Goal: Use online tool/utility

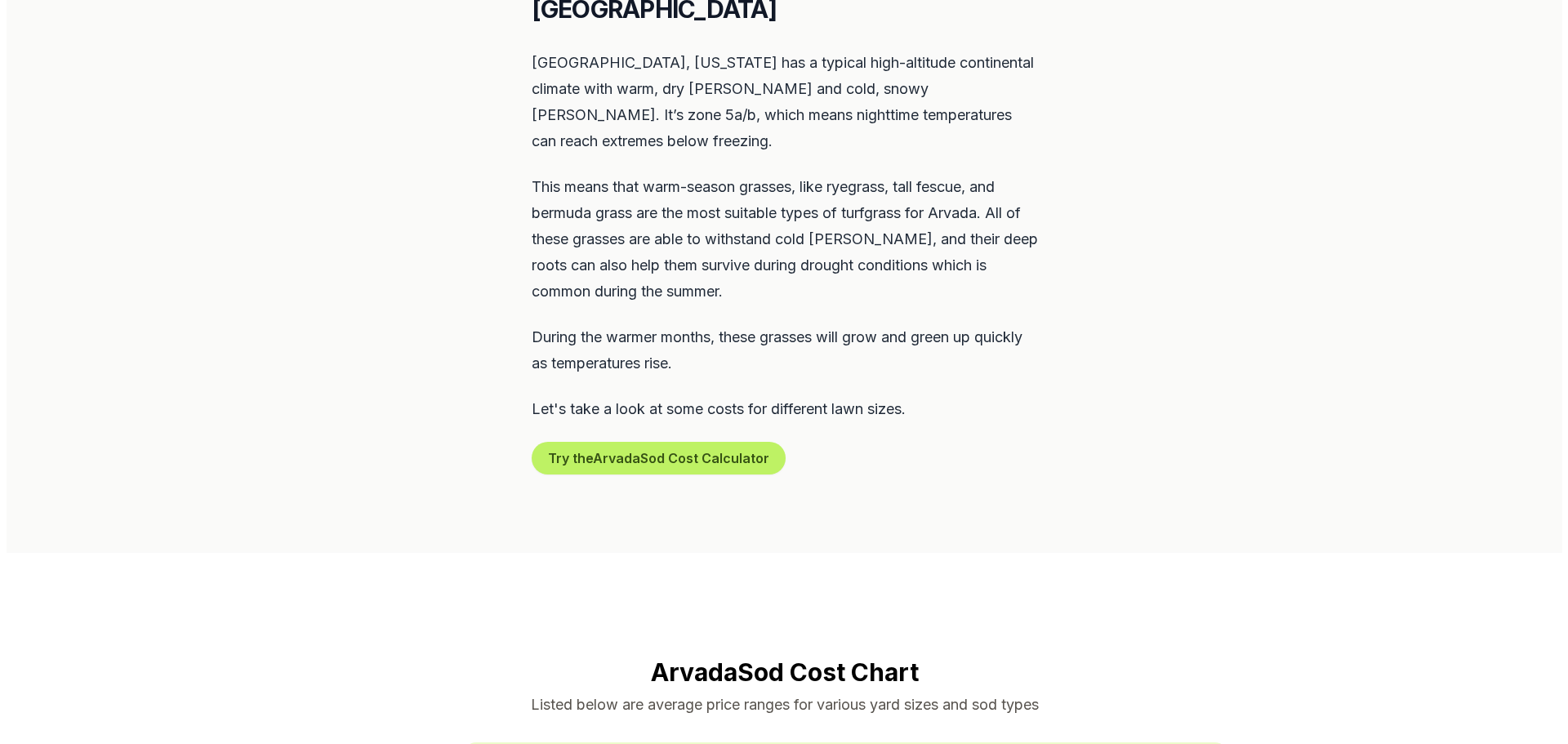
scroll to position [816, 0]
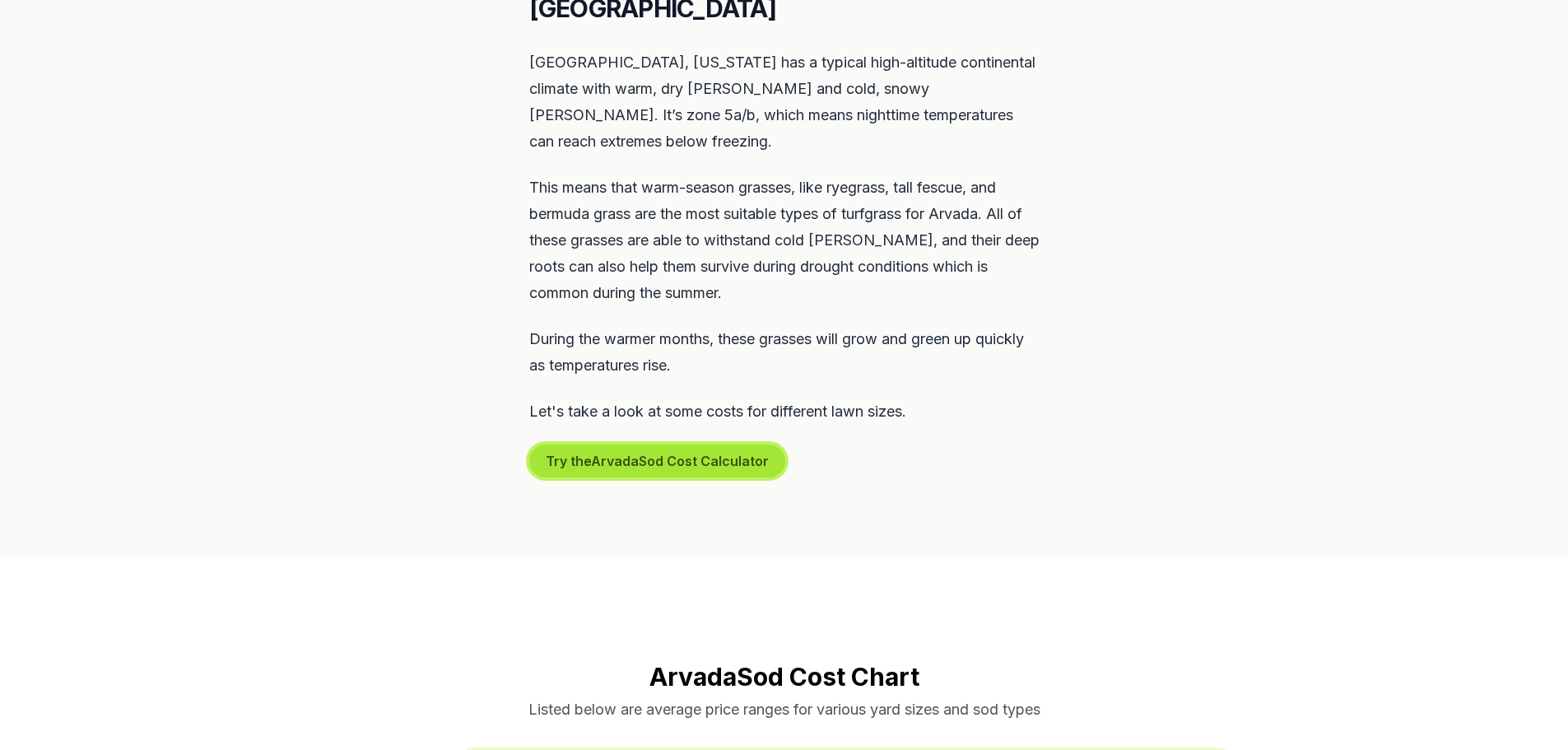
click at [694, 444] on button "Try the Arvada Sod Cost Calculator" at bounding box center [657, 461] width 256 height 33
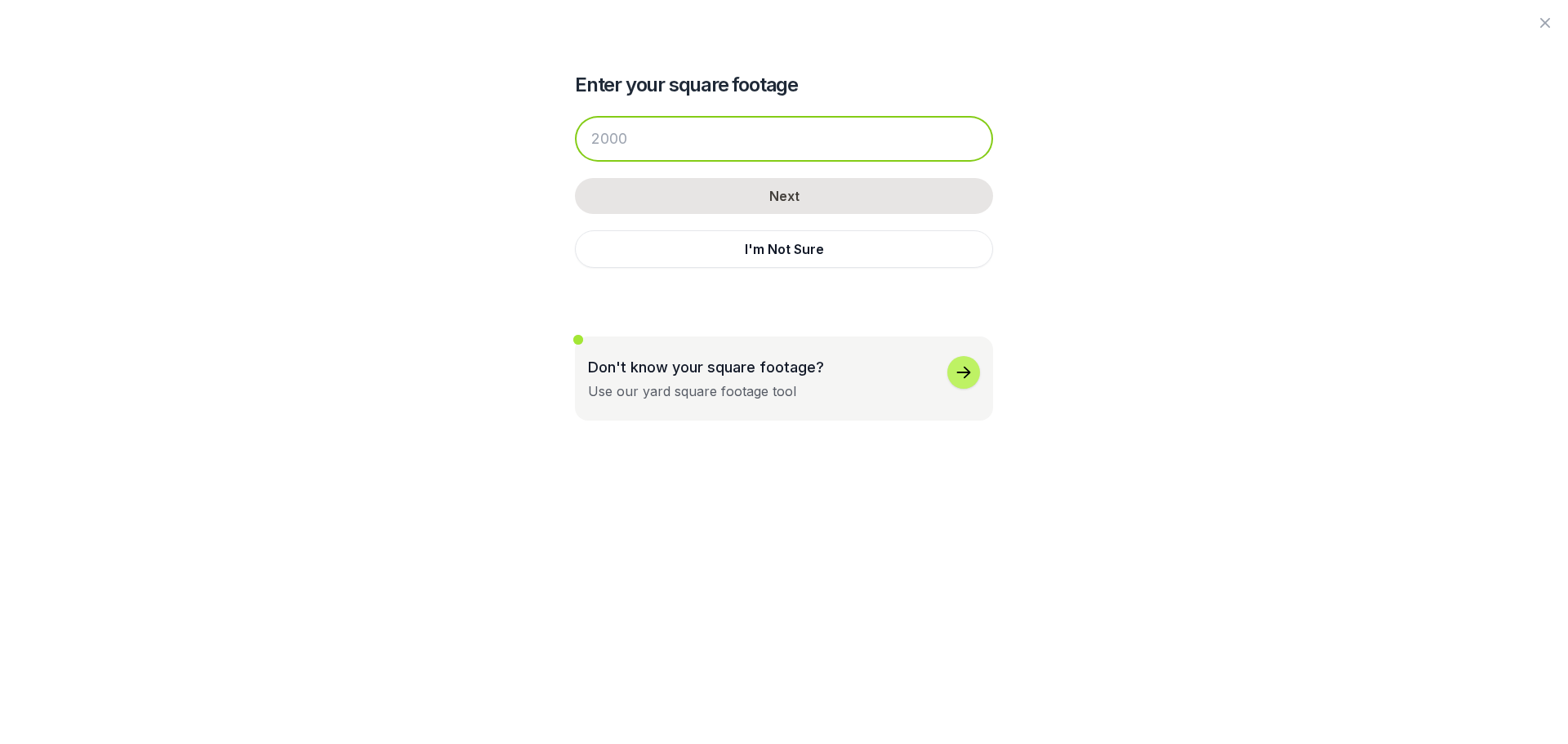
click at [791, 145] on input "number" at bounding box center [784, 139] width 418 height 46
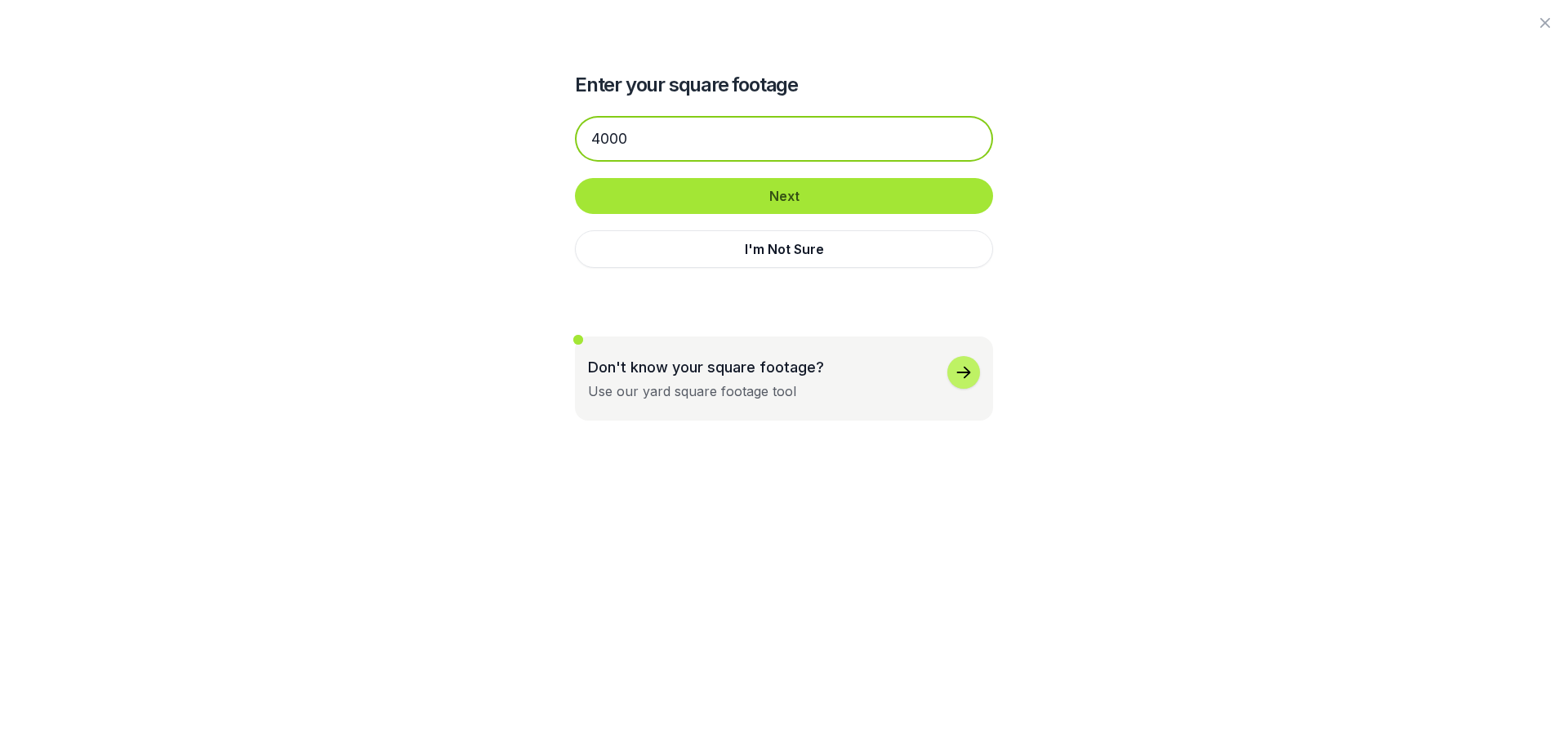
type input "4000"
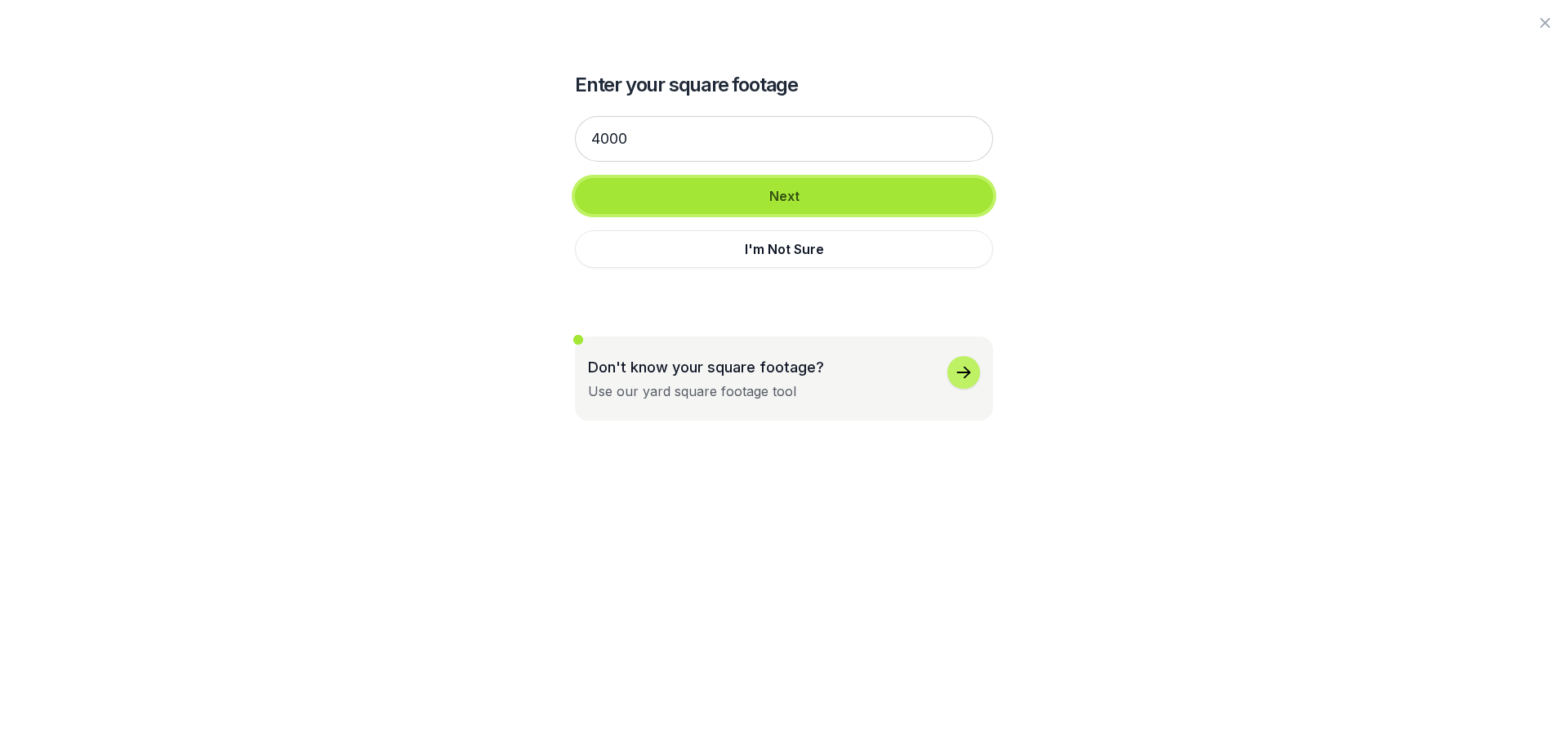
click at [843, 199] on button "Next" at bounding box center [784, 196] width 418 height 36
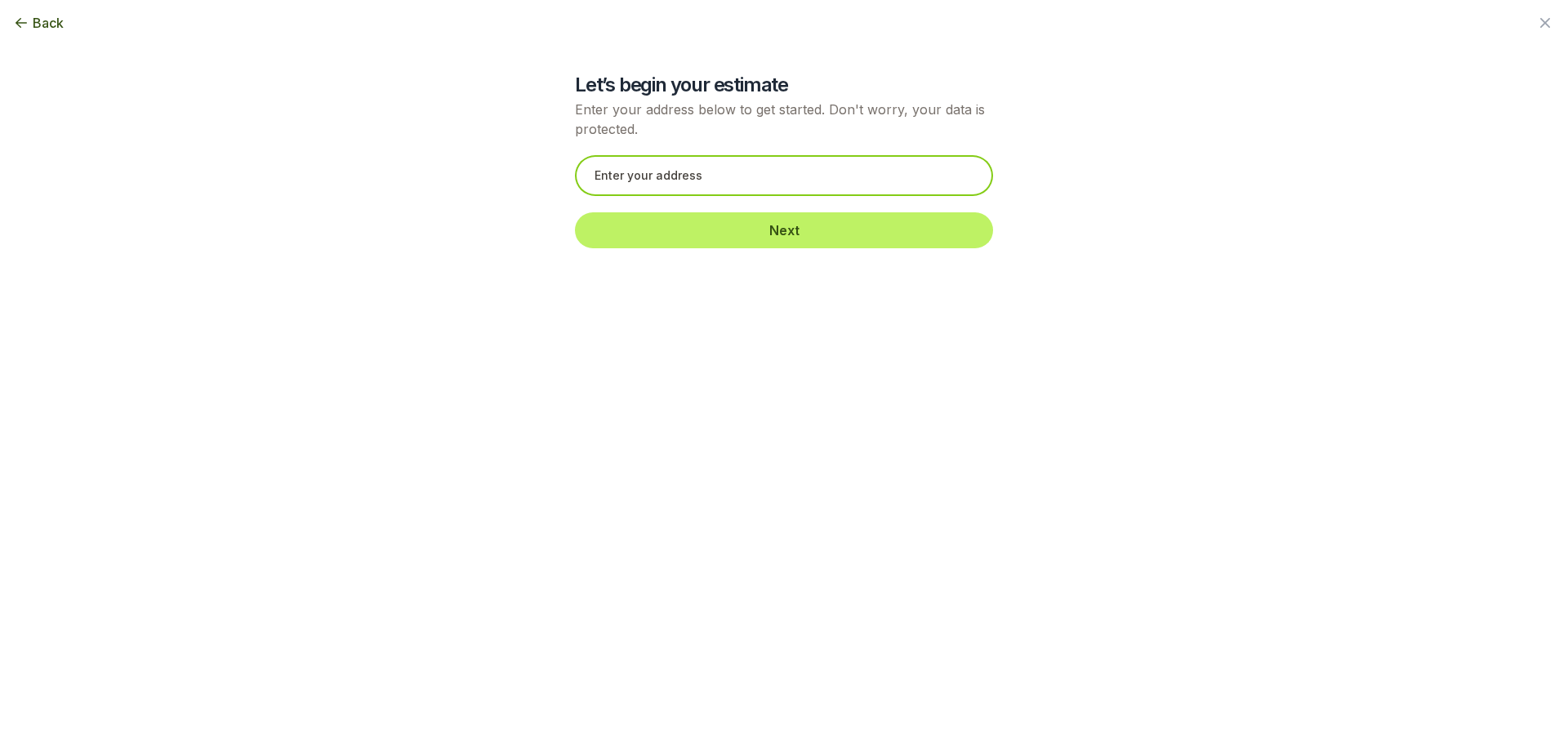
click at [847, 169] on input "text" at bounding box center [784, 175] width 418 height 41
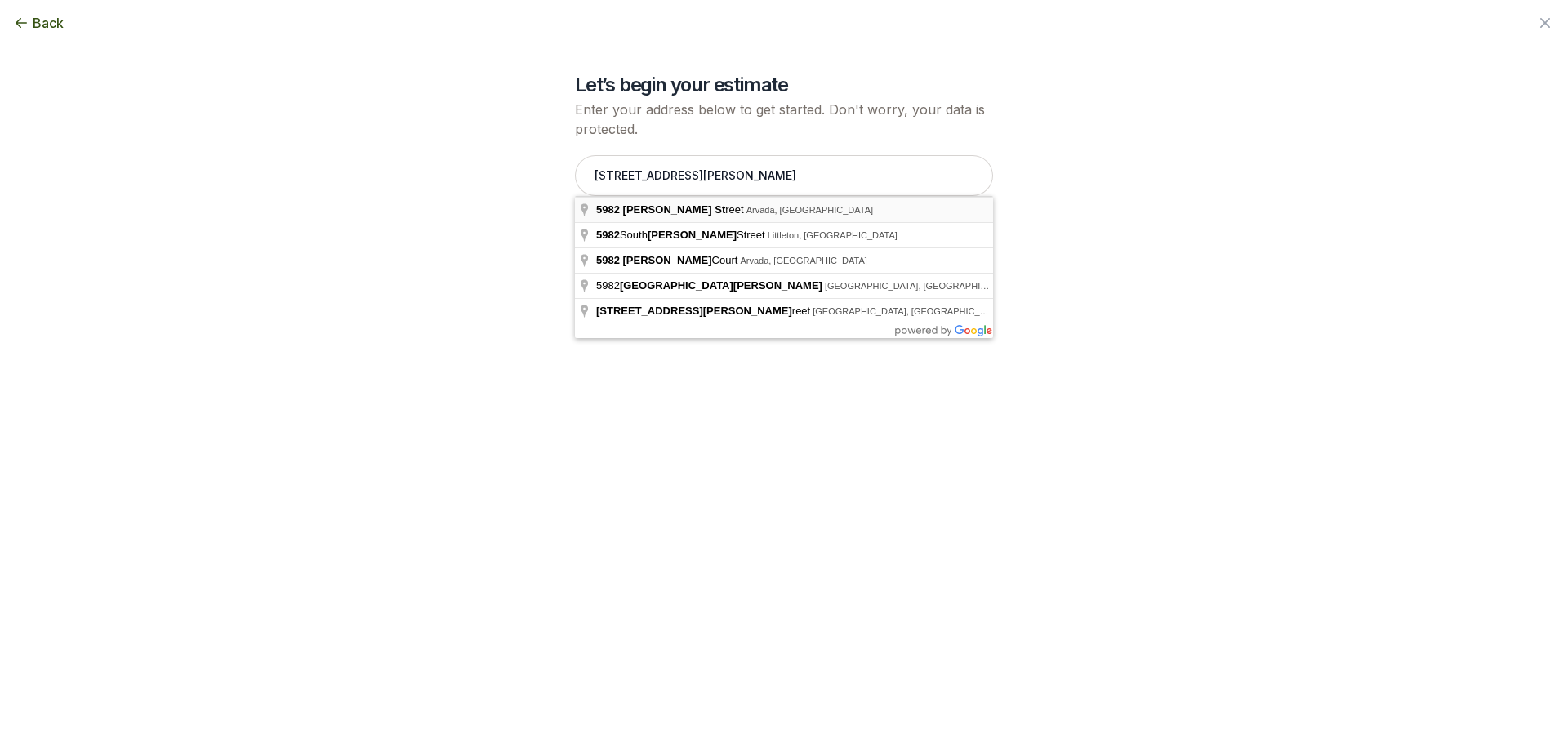
type input "[STREET_ADDRESS][PERSON_NAME]"
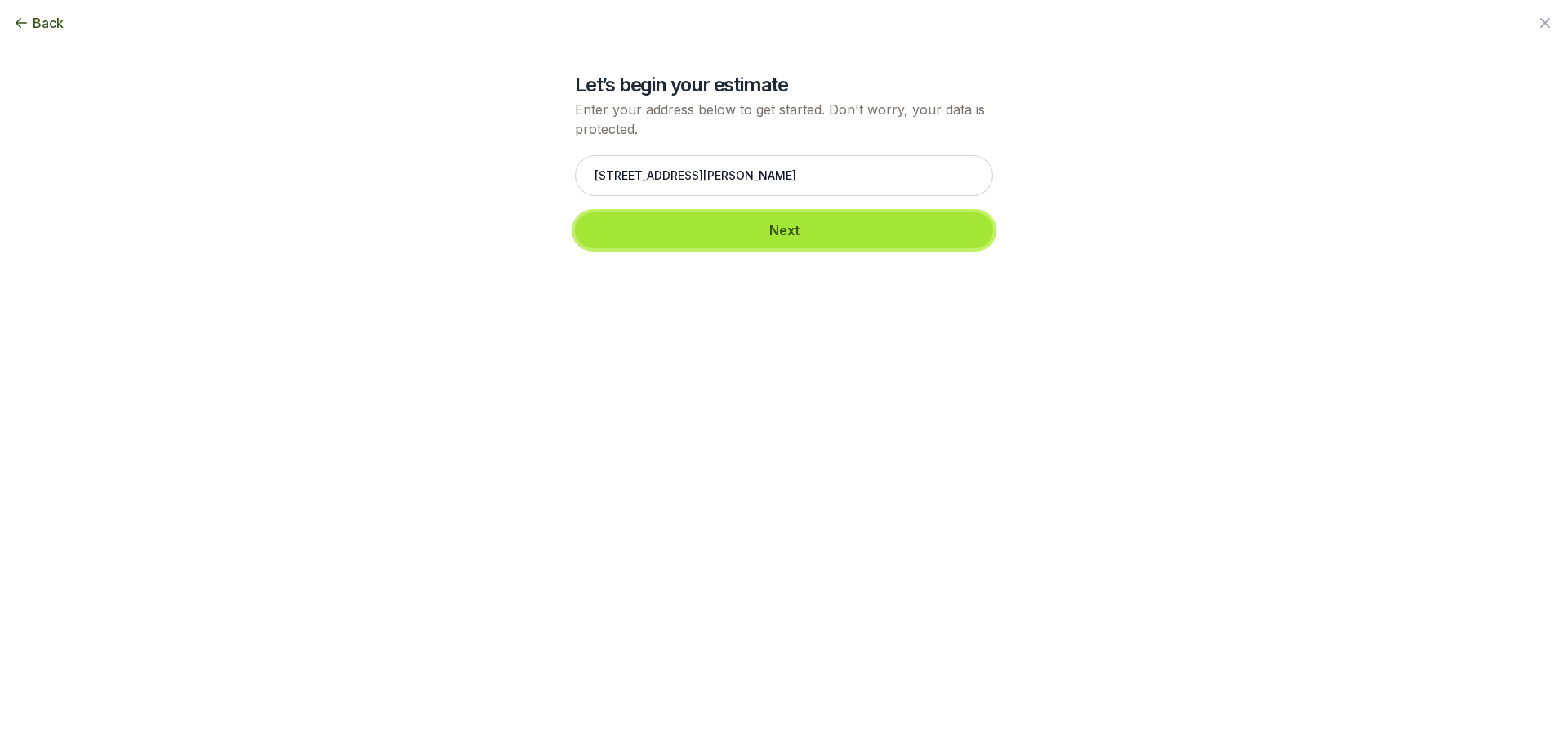
click at [698, 220] on button "Next" at bounding box center [784, 230] width 418 height 36
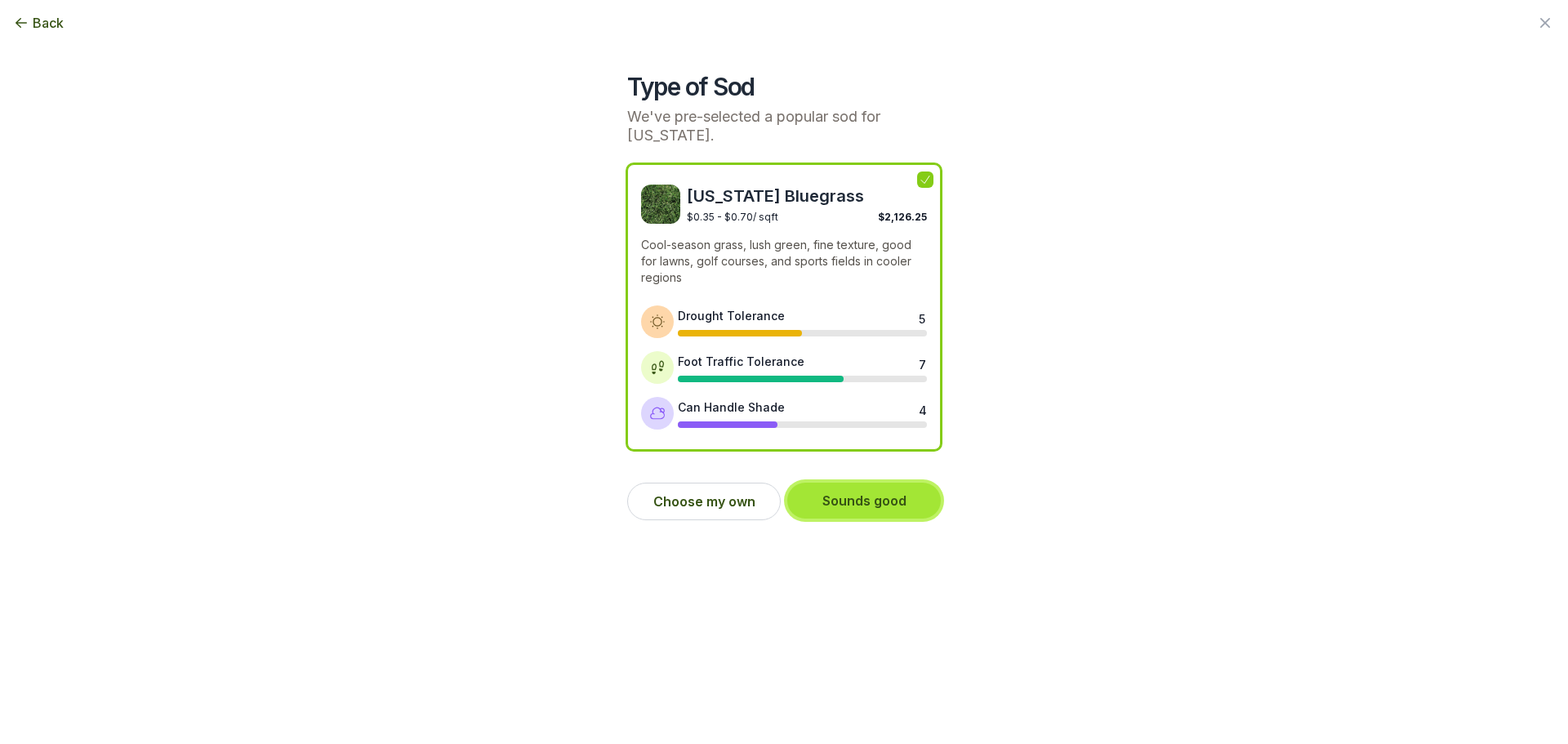
click at [877, 503] on button "Sounds good" at bounding box center [864, 501] width 154 height 36
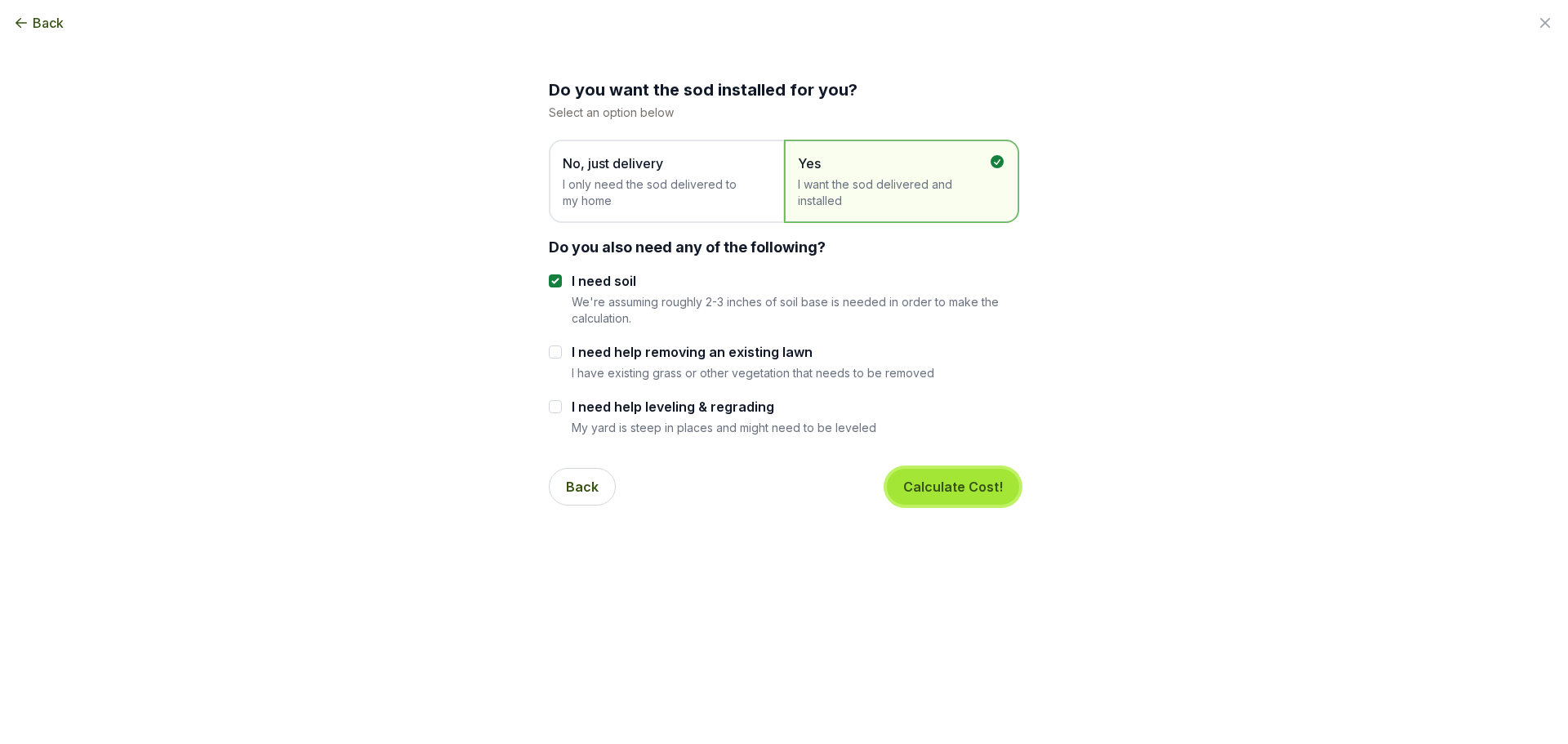
click at [964, 486] on button "Calculate Cost!" at bounding box center [953, 486] width 132 height 36
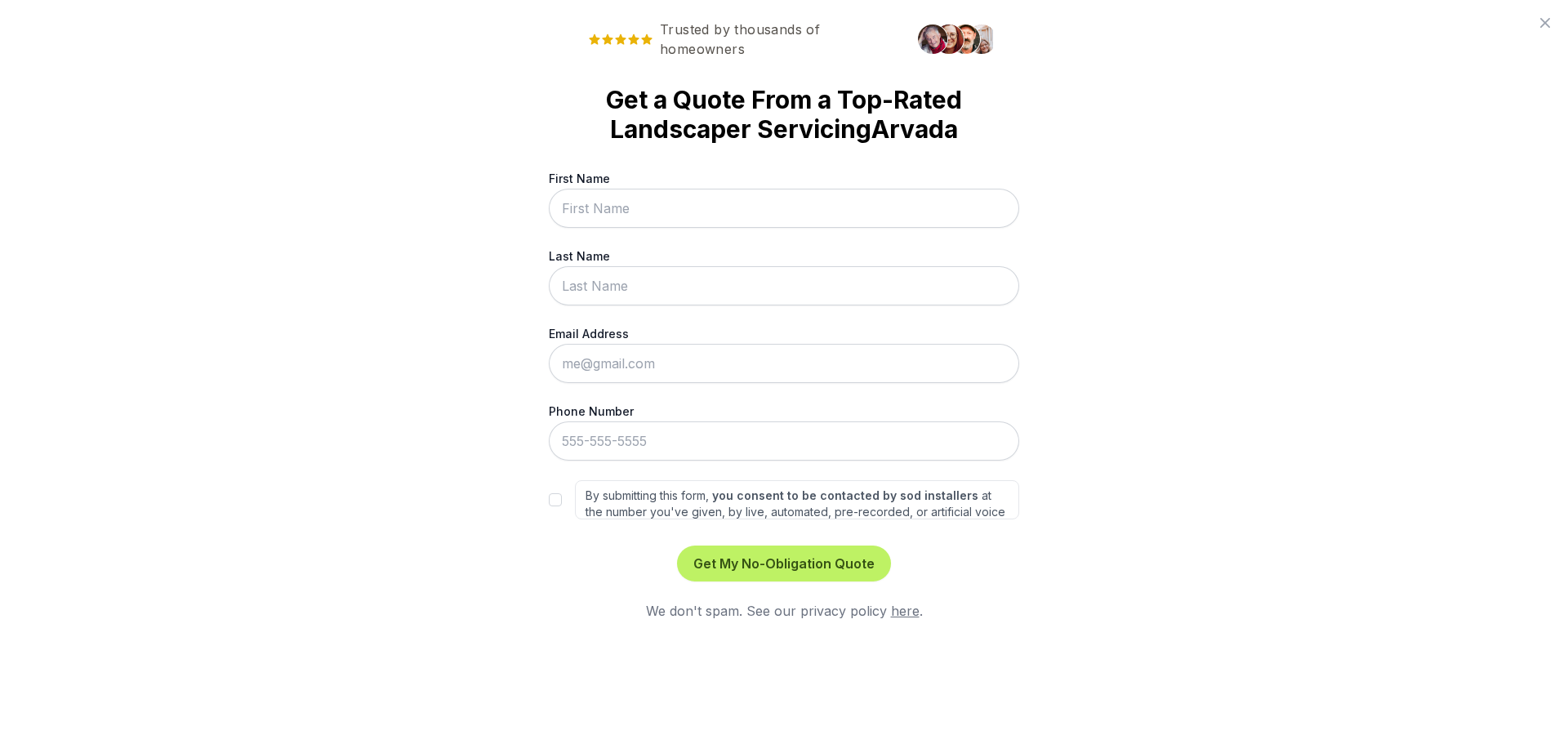
click at [820, 195] on input "First Name" at bounding box center [784, 208] width 470 height 39
type input "[PERSON_NAME]"
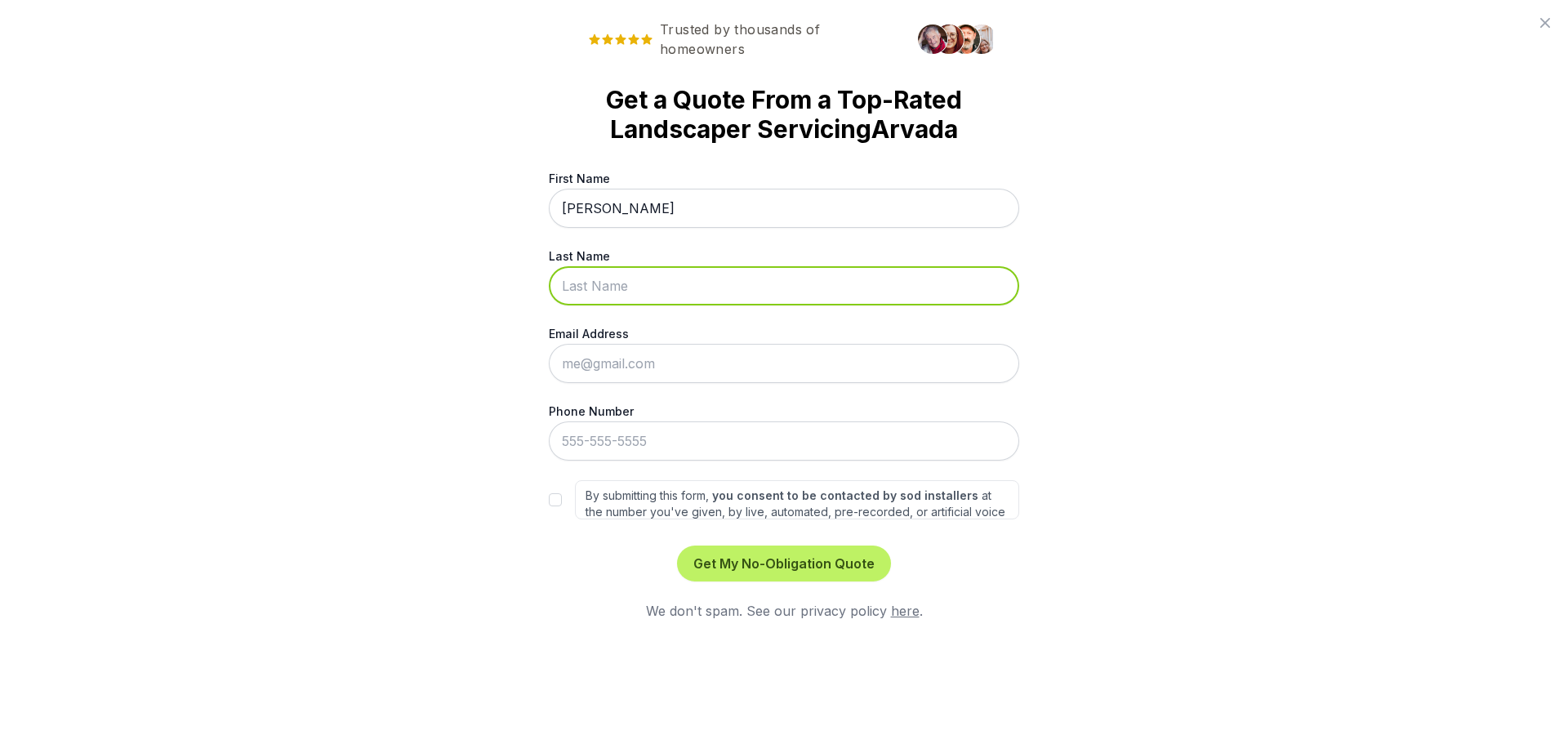
type input "[PERSON_NAME]"
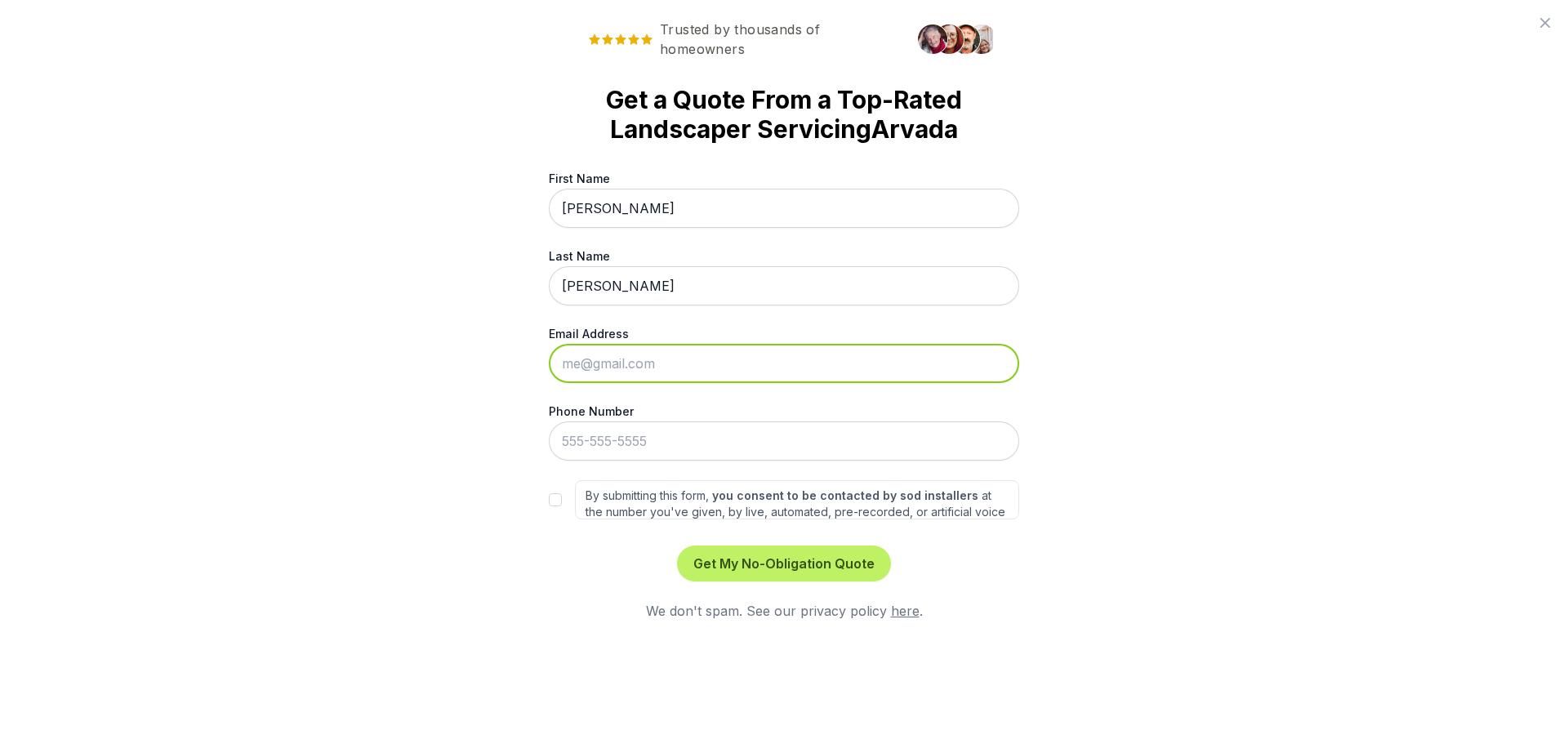
type input "[EMAIL_ADDRESS][DOMAIN_NAME]"
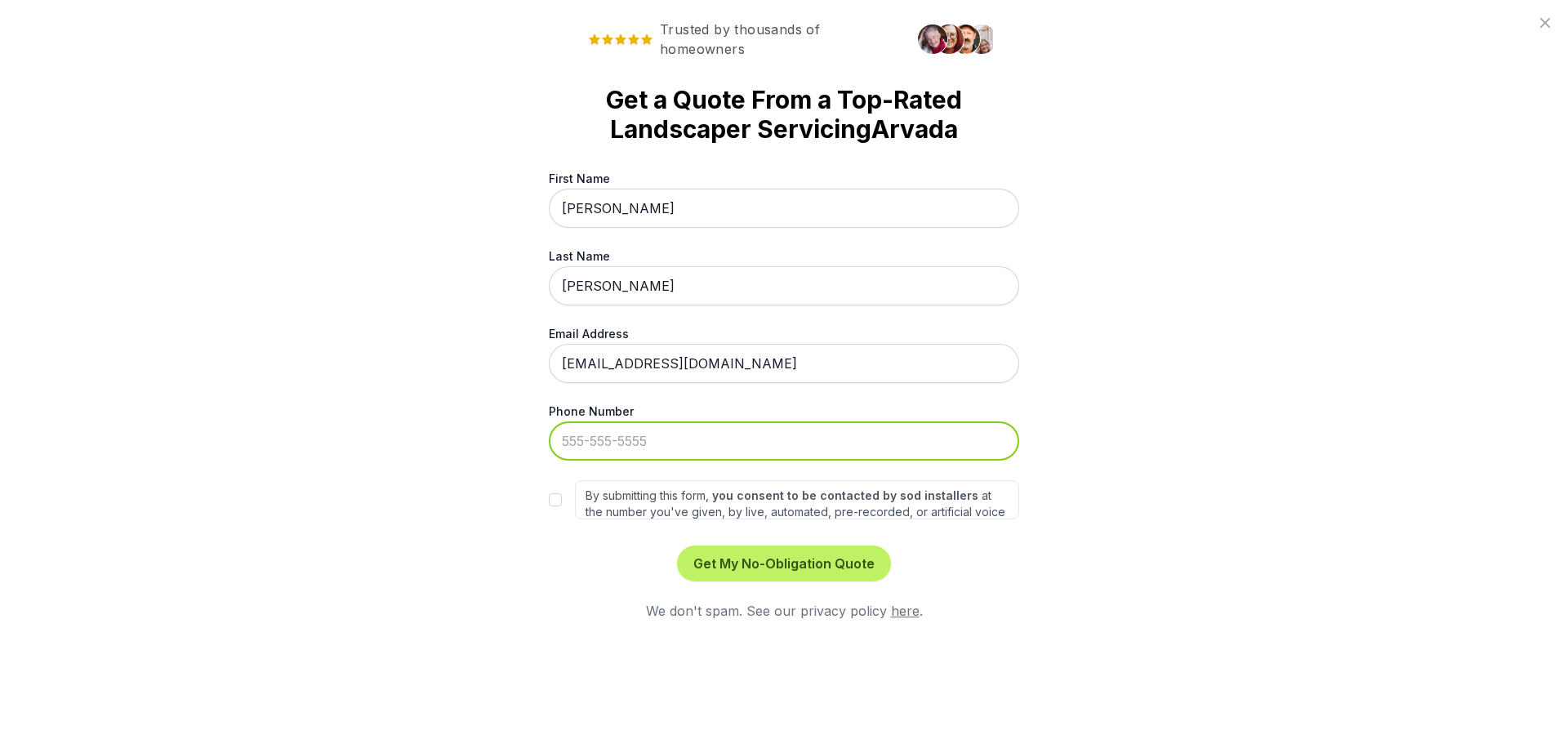
type input "[PHONE_NUMBER]"
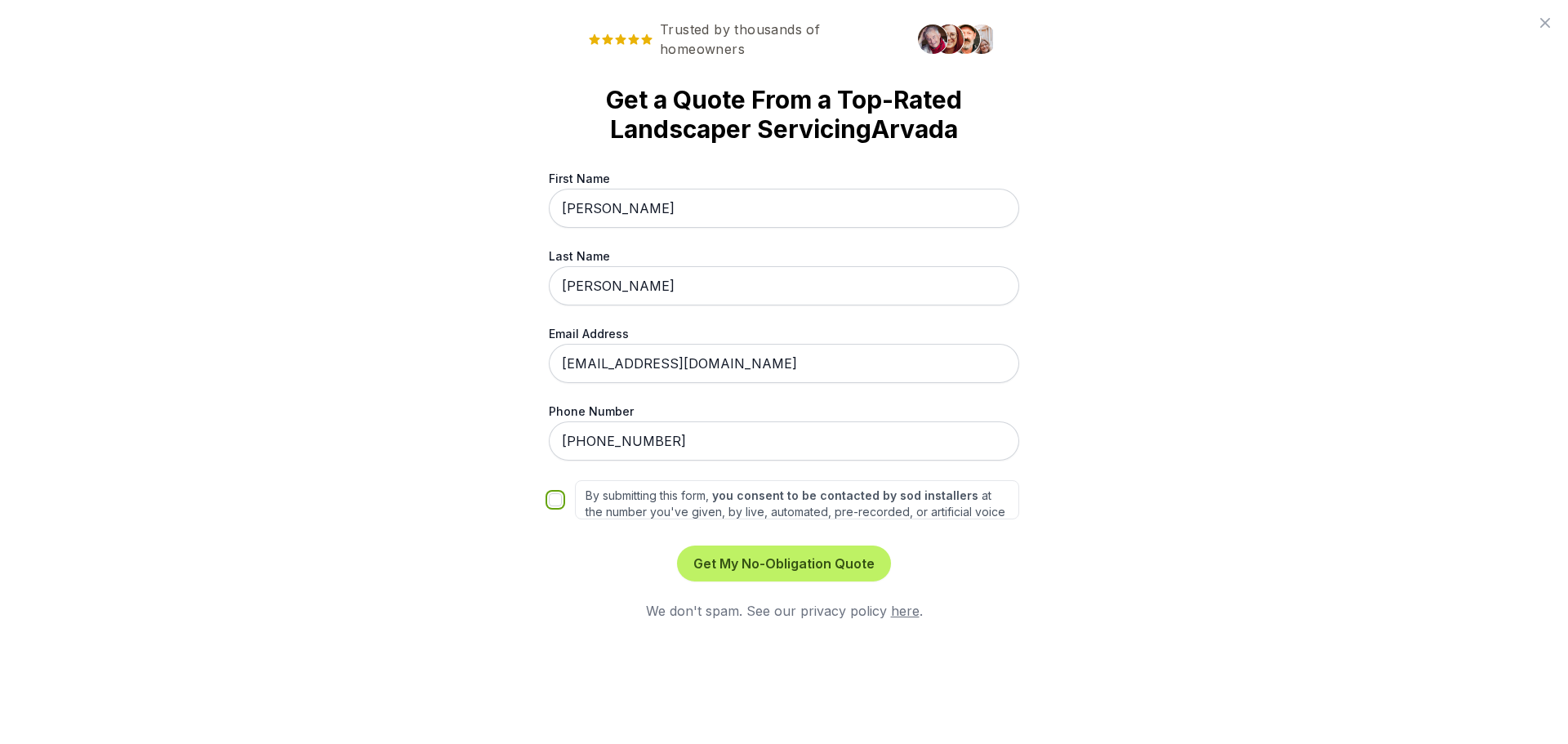
click at [558, 501] on input "By submitting this form, you consent to be contacted by sod installers at the n…" at bounding box center [555, 499] width 13 height 13
checkbox input "true"
click at [797, 559] on button "Get My No-Obligation Quote" at bounding box center [784, 563] width 214 height 36
